Goal: Find specific page/section: Find specific page/section

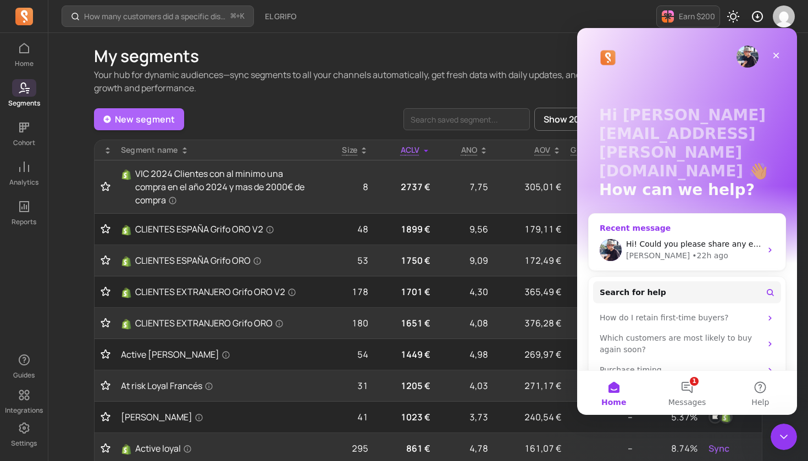
click at [767, 246] on icon "Intercom messenger" at bounding box center [770, 250] width 9 height 9
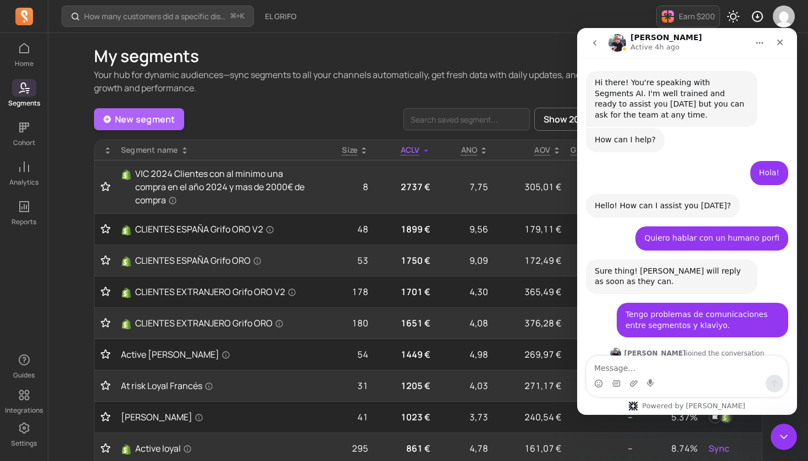
scroll to position [90, 0]
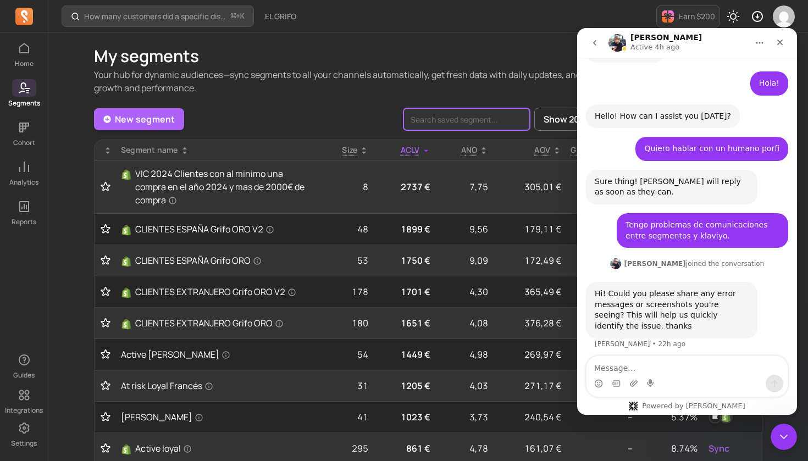
click at [464, 121] on input "search" at bounding box center [466, 119] width 126 height 22
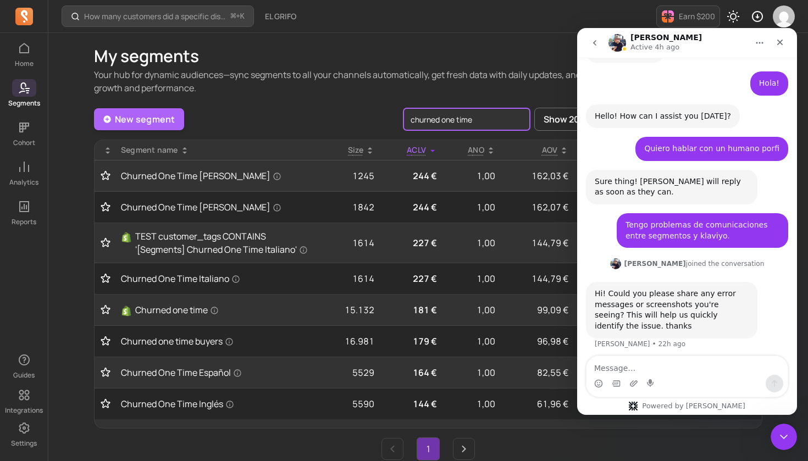
type input "churned one time"
